Goal: Find contact information: Obtain details needed to contact an individual or organization

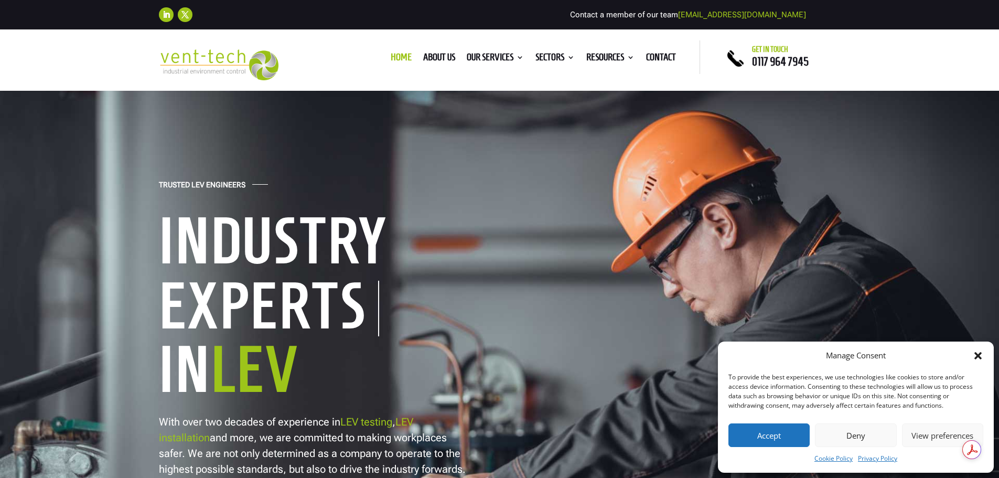
drag, startPoint x: 651, startPoint y: 62, endPoint x: 732, endPoint y: 70, distance: 81.1
click at [651, 62] on link "Contact" at bounding box center [661, 59] width 30 height 12
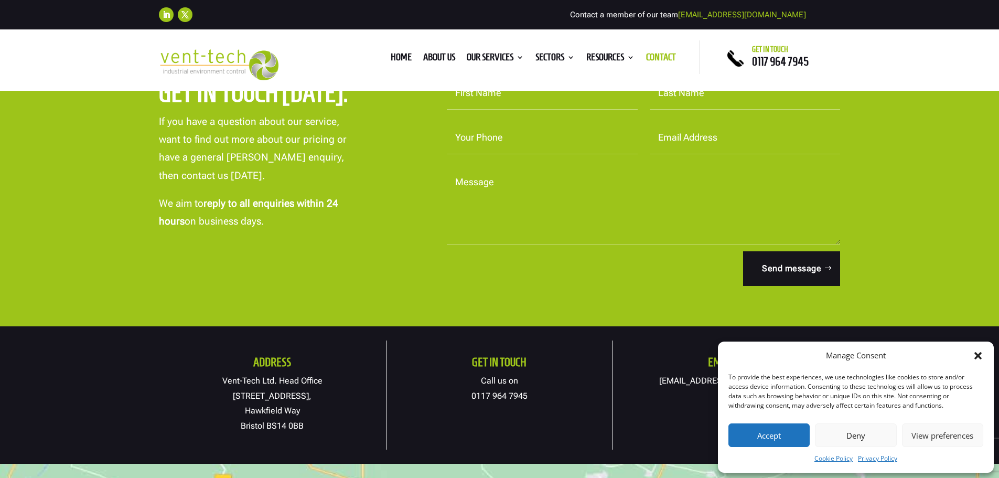
scroll to position [472, 0]
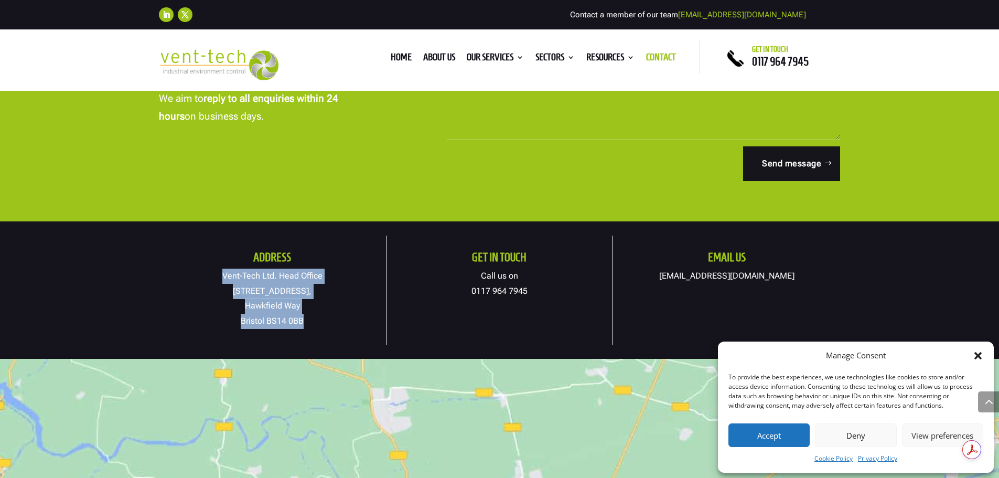
drag, startPoint x: 222, startPoint y: 271, endPoint x: 310, endPoint y: 319, distance: 100.6
click at [310, 319] on p "Vent-Tech Ltd. Head Office [STREET_ADDRESS]" at bounding box center [272, 298] width 227 height 60
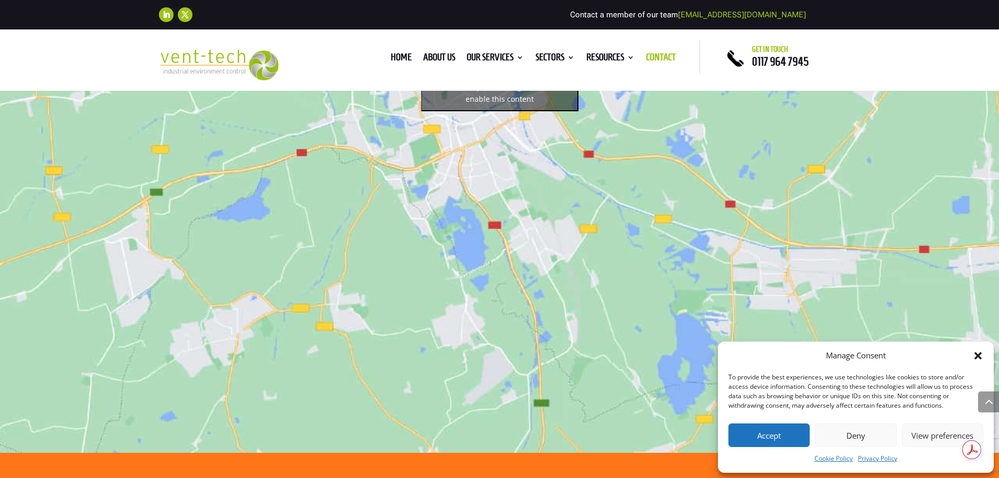
scroll to position [1101, 0]
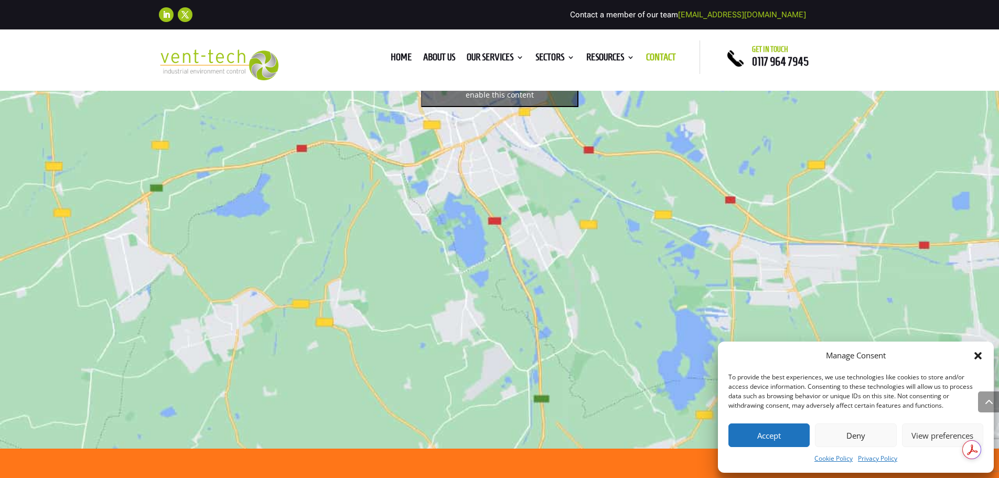
drag, startPoint x: 780, startPoint y: 434, endPoint x: 763, endPoint y: 423, distance: 20.1
click at [780, 434] on button "Accept" at bounding box center [768, 435] width 81 height 24
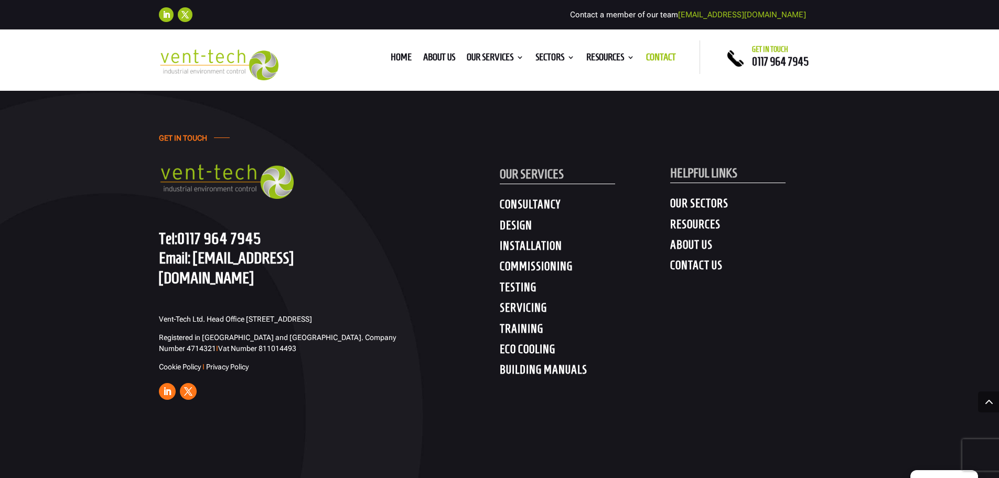
scroll to position [1520, 0]
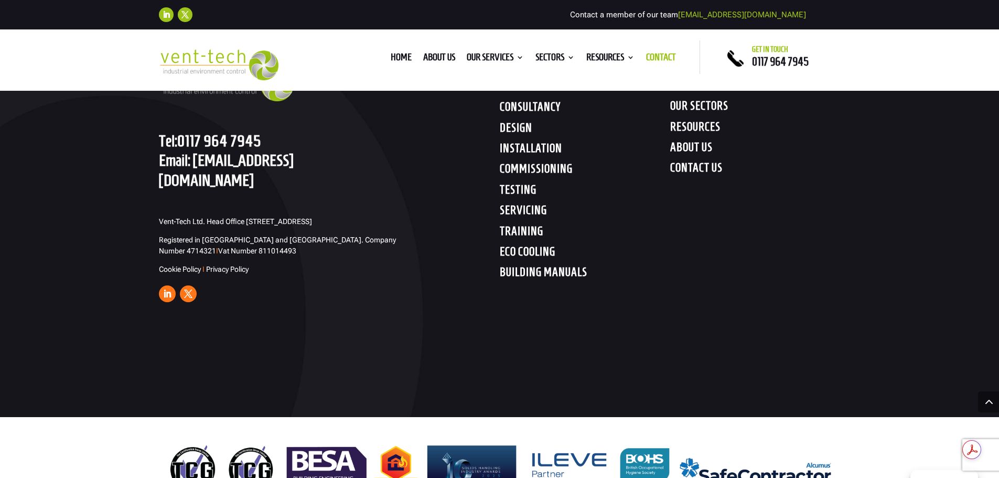
drag, startPoint x: 202, startPoint y: 243, endPoint x: 157, endPoint y: 242, distance: 44.6
click at [157, 242] on div "GET IN TOUCH Tel: 0117 964 7945 Email: enquiries@vent-tech.co.uk Vent-Tech Ltd.…" at bounding box center [499, 170] width 999 height 494
copy span "811014493"
